Goal: Find specific page/section: Find specific page/section

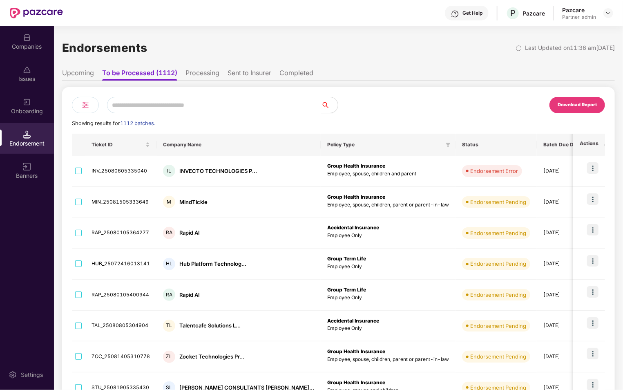
click at [29, 49] on div "Companies" at bounding box center [27, 46] width 54 height 8
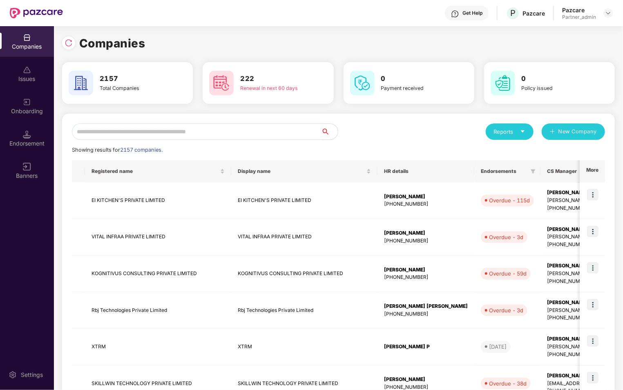
click at [158, 132] on input "text" at bounding box center [197, 131] width 250 height 16
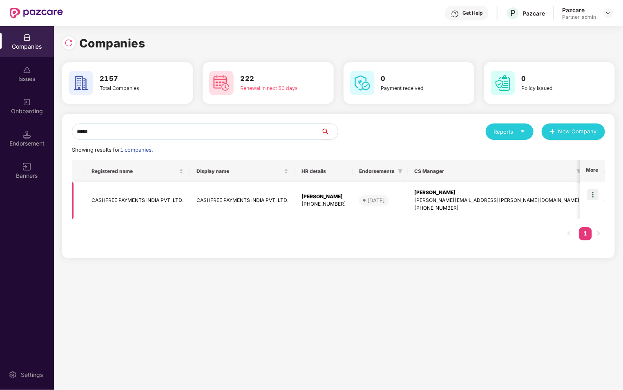
type input "*****"
click at [597, 196] on img at bounding box center [592, 194] width 11 height 11
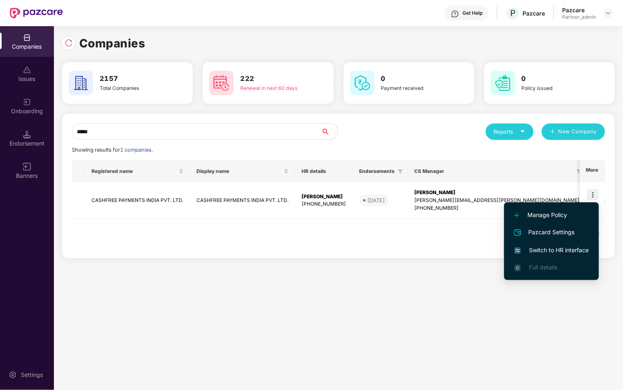
click at [549, 243] on li "Switch to HR interface" at bounding box center [551, 249] width 95 height 17
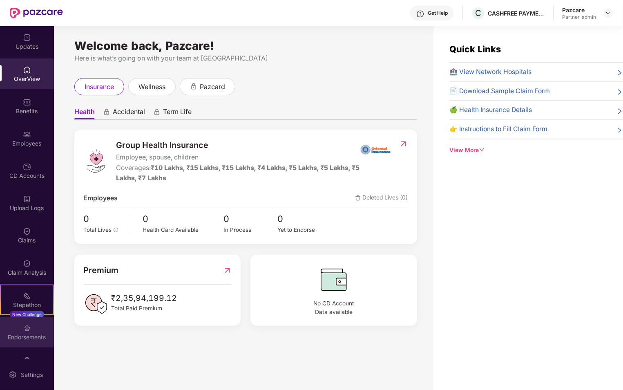
click at [35, 322] on div "Endorsements" at bounding box center [27, 332] width 54 height 31
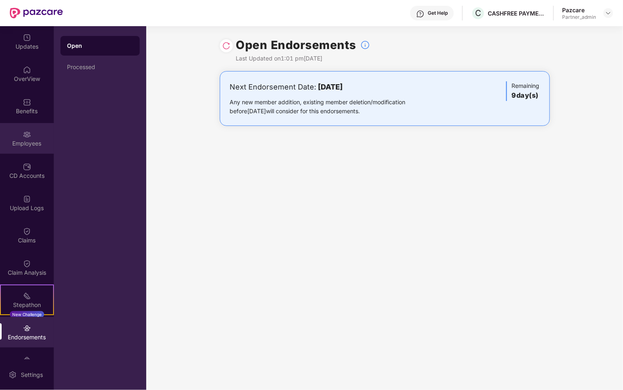
click at [27, 130] on img at bounding box center [27, 134] width 8 height 8
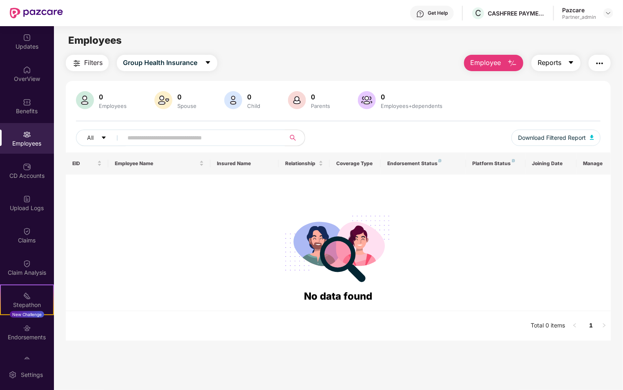
click at [560, 62] on span "Reports" at bounding box center [550, 63] width 24 height 10
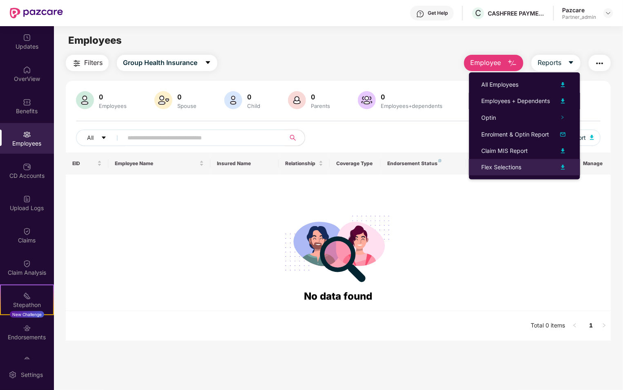
click at [516, 169] on div "Flex Selections" at bounding box center [501, 167] width 40 height 9
